Goal: Entertainment & Leisure: Consume media (video, audio)

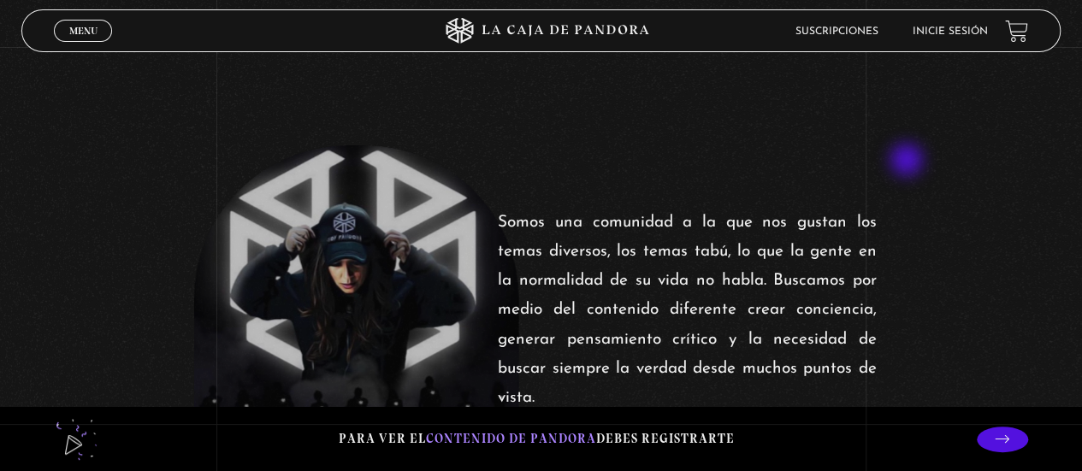
scroll to position [257, 0]
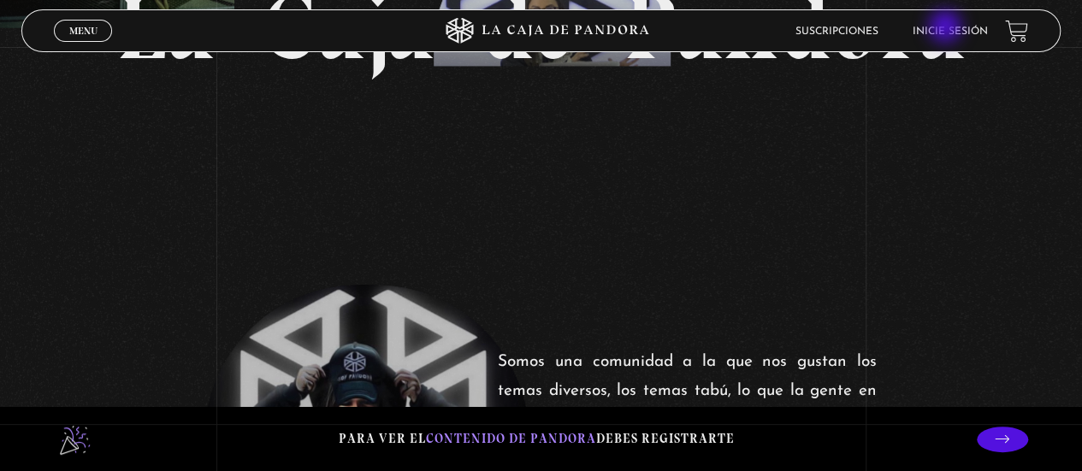
click at [947, 28] on link "Inicie sesión" at bounding box center [949, 32] width 75 height 10
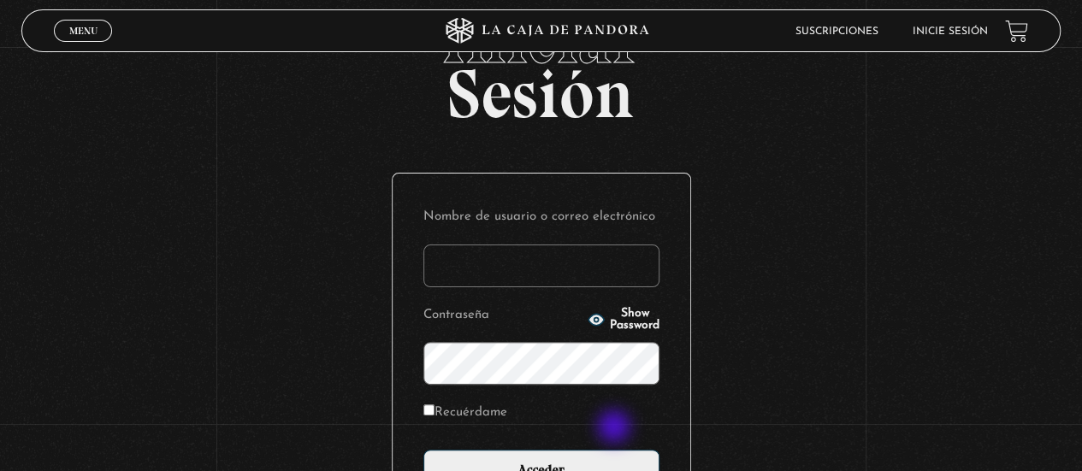
scroll to position [86, 0]
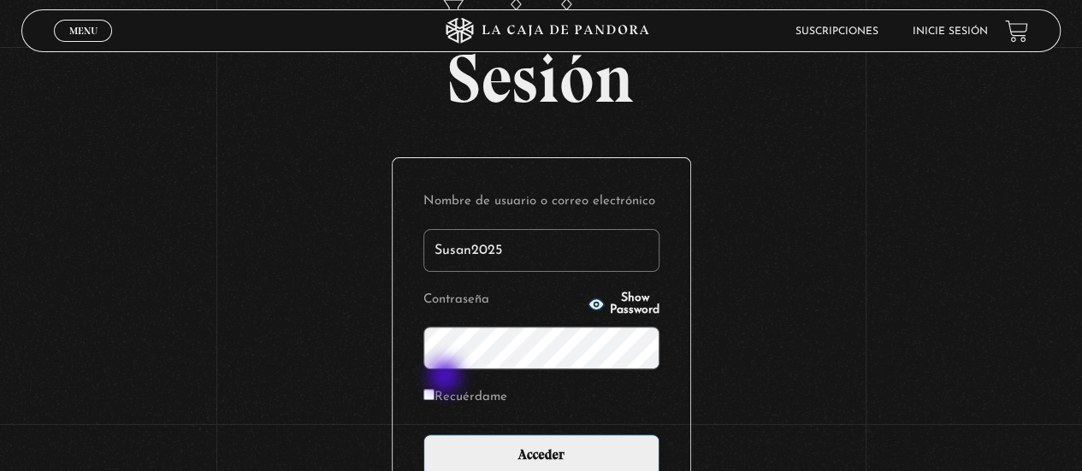
type input "Susan2025"
click at [610, 299] on span "Show Password" at bounding box center [635, 304] width 50 height 24
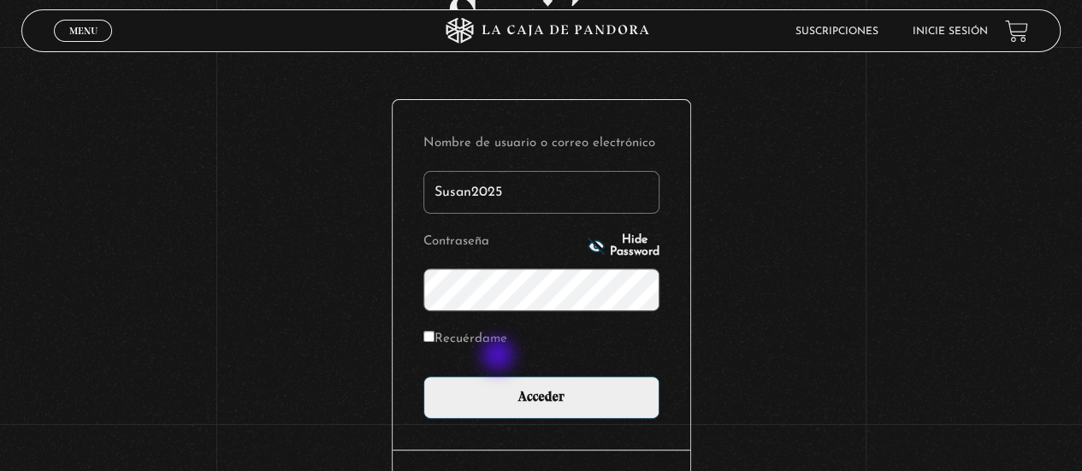
scroll to position [171, 0]
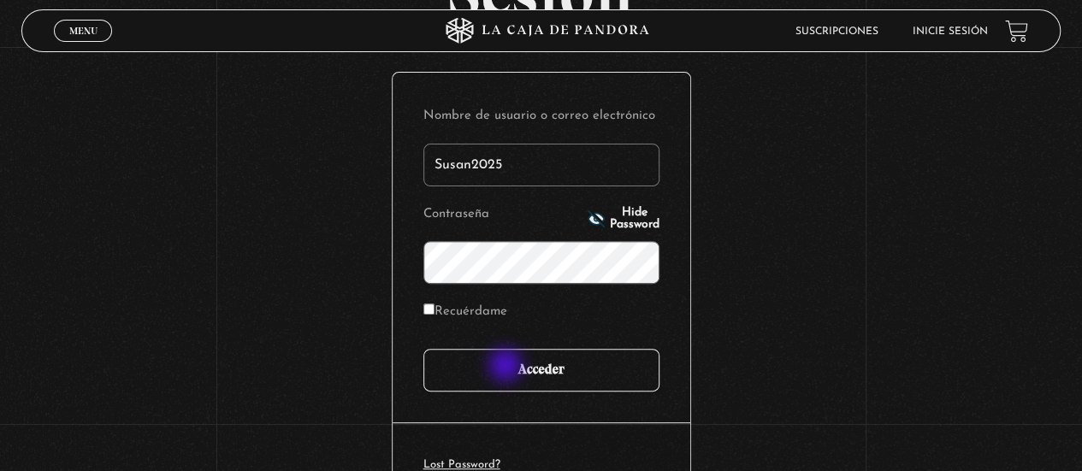
click at [507, 367] on input "Acceder" at bounding box center [541, 370] width 236 height 43
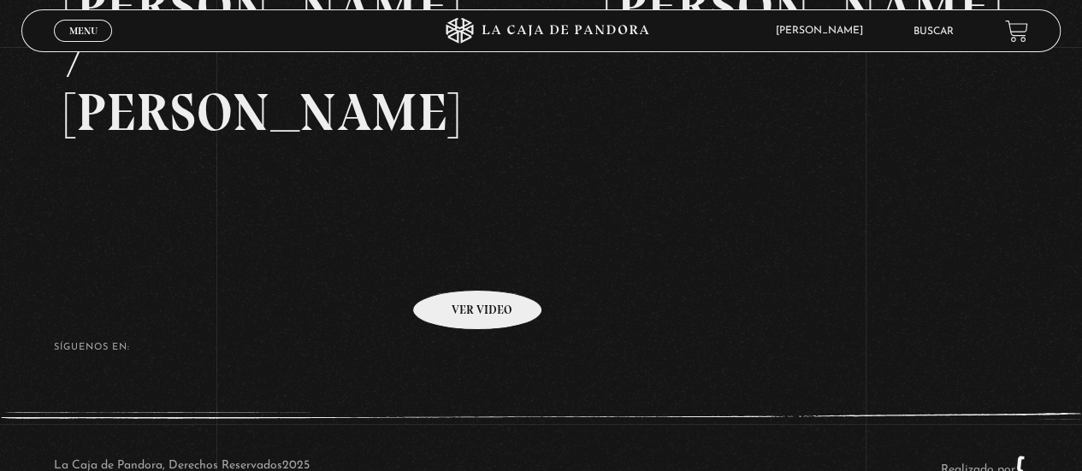
scroll to position [402, 0]
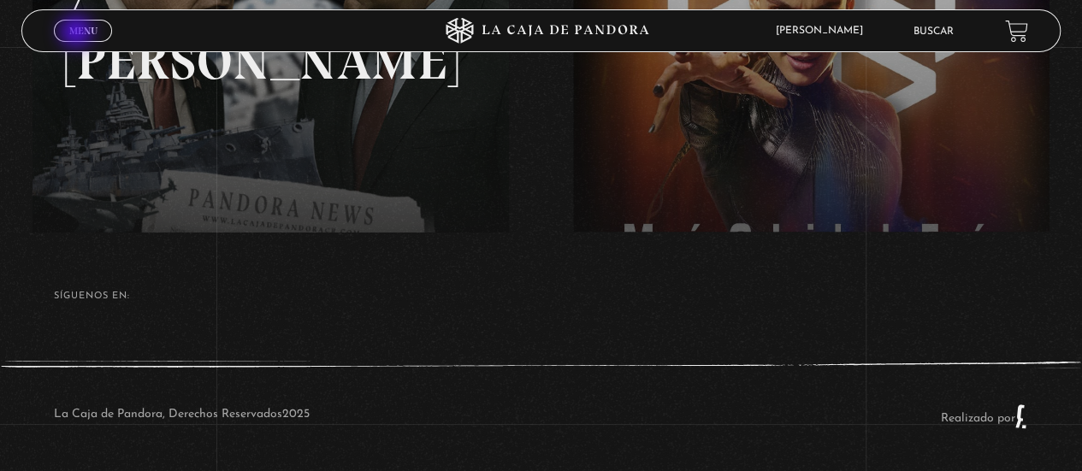
click at [78, 33] on span "Menu" at bounding box center [83, 31] width 28 height 10
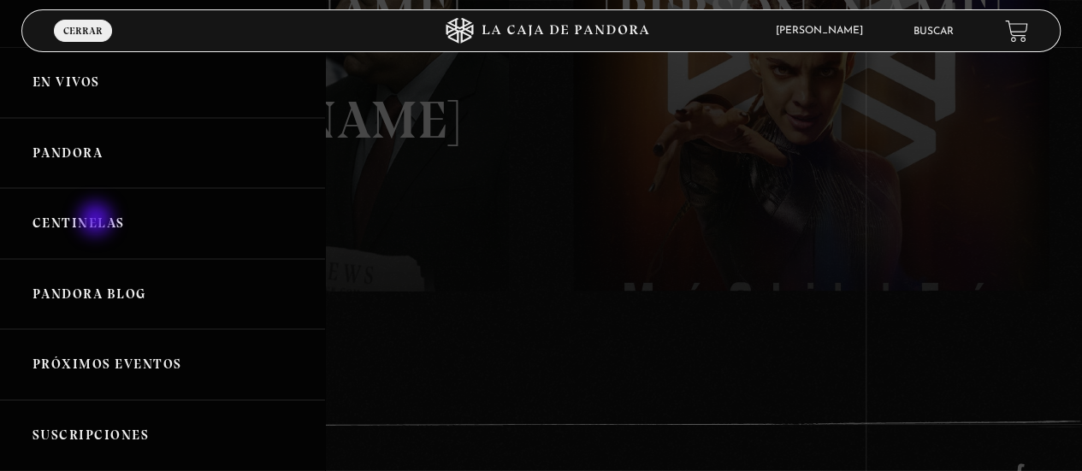
scroll to position [316, 0]
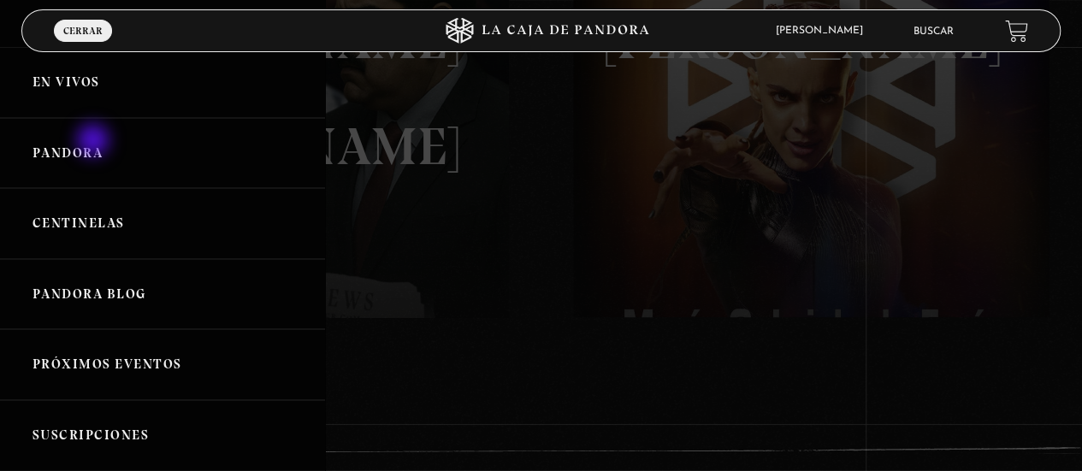
click at [94, 140] on link "Pandora" at bounding box center [162, 153] width 325 height 71
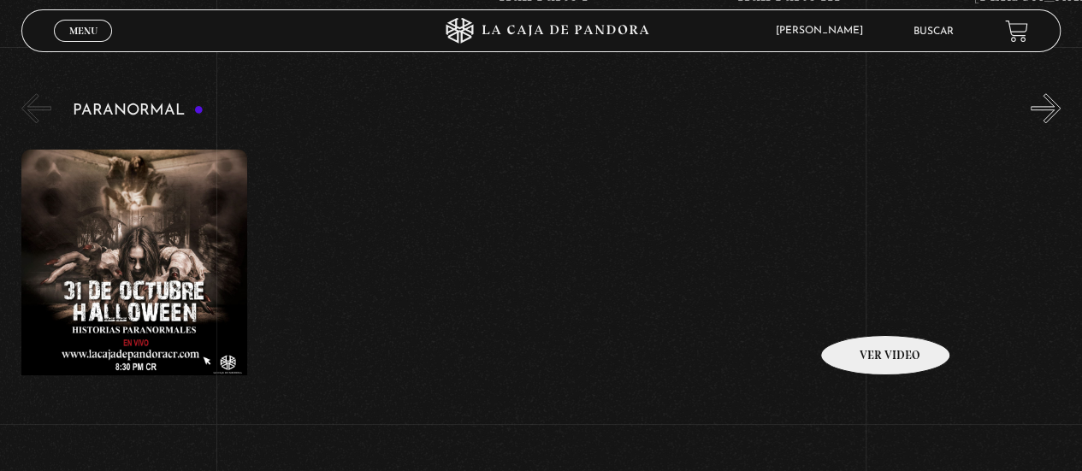
scroll to position [770, 0]
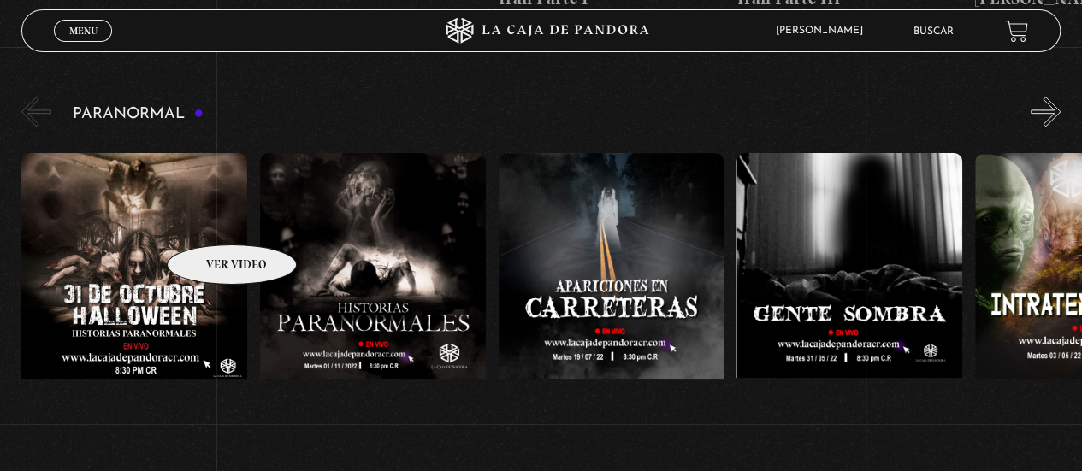
click at [177, 222] on figure at bounding box center [134, 307] width 226 height 308
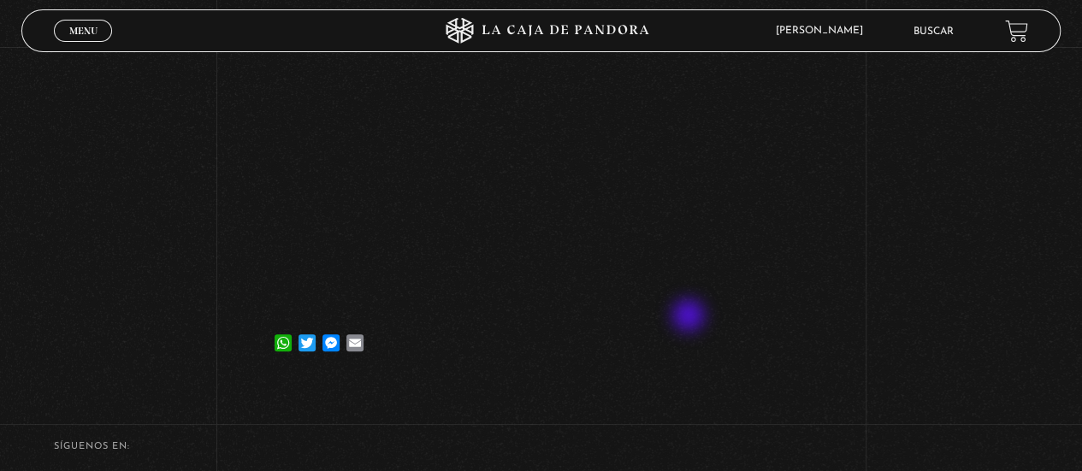
scroll to position [257, 0]
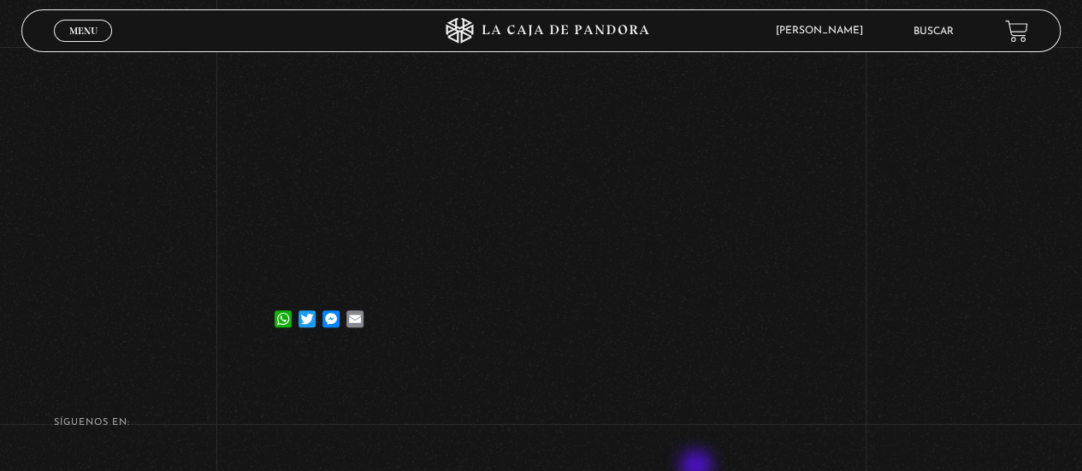
drag, startPoint x: 855, startPoint y: 159, endPoint x: 812, endPoint y: 131, distance: 51.2
click at [821, 137] on div "Volver [DATE] [DATE] [DATE] WhatsApp Twitter Messenger Email" at bounding box center [541, 75] width 1082 height 568
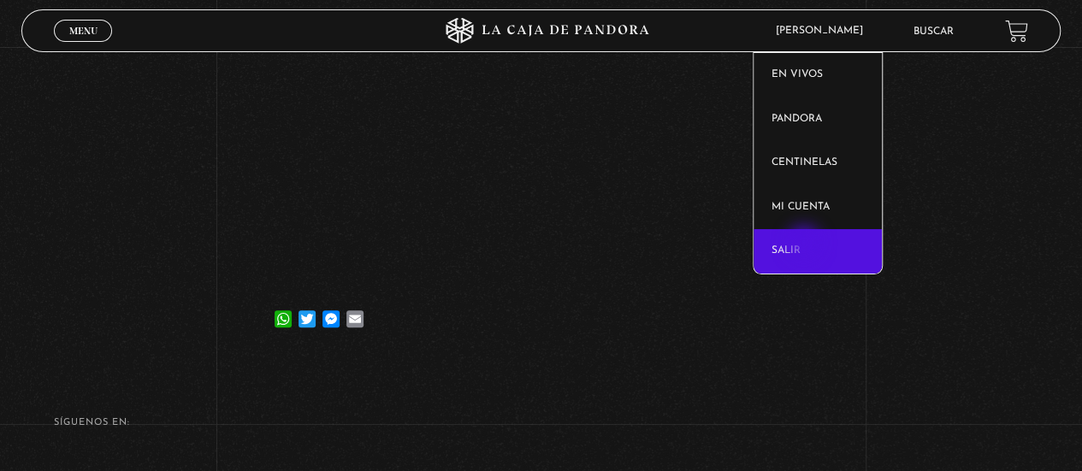
click at [806, 245] on link "Salir" at bounding box center [817, 251] width 128 height 44
